Goal: Information Seeking & Learning: Find contact information

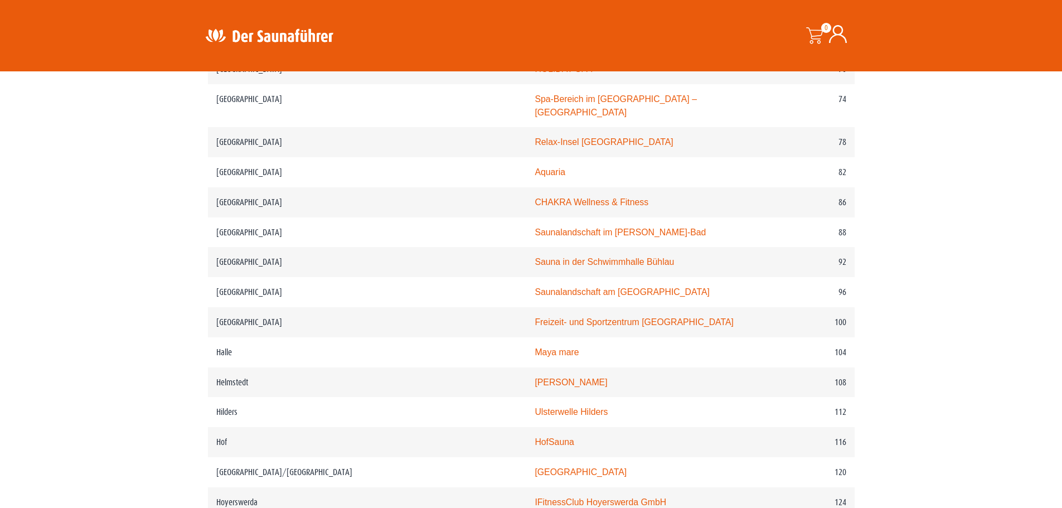
scroll to position [947, 0]
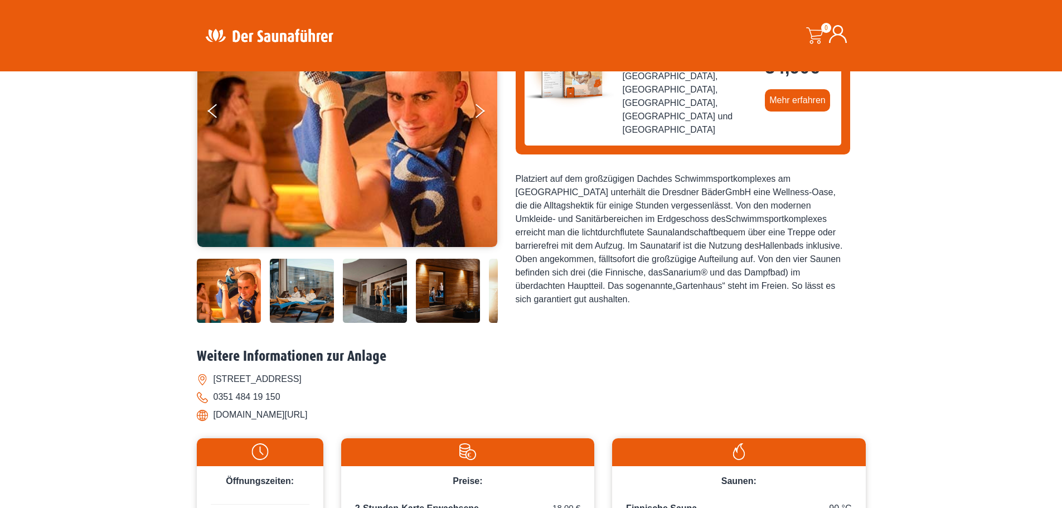
scroll to position [223, 0]
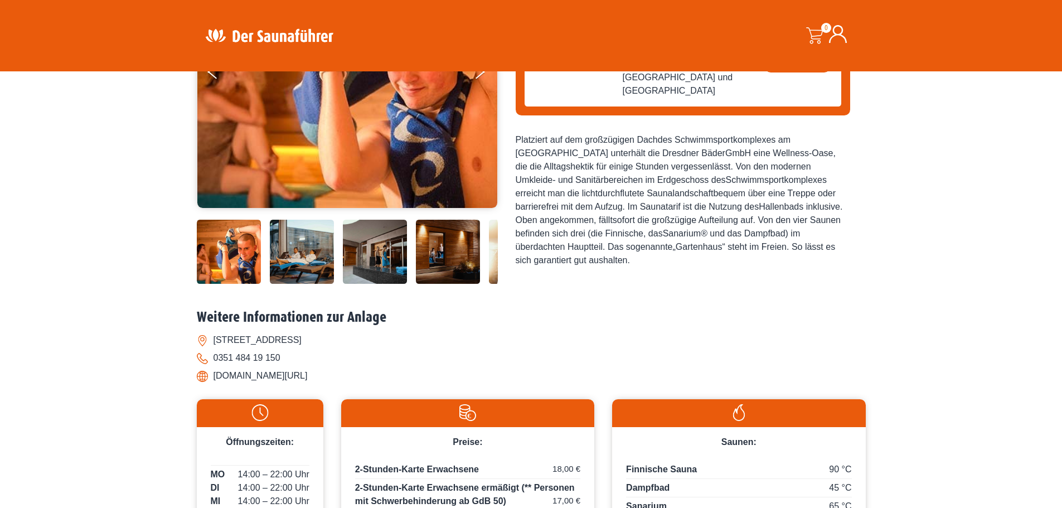
click at [272, 376] on li "[DOMAIN_NAME][URL]" at bounding box center [531, 376] width 669 height 18
click at [216, 378] on li "dresdner-baeder.de/" at bounding box center [531, 376] width 669 height 18
copy div "dresdner-baeder.de/"
